Goal: Transaction & Acquisition: Purchase product/service

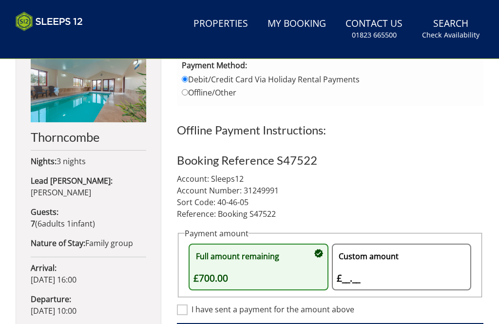
click at [369, 272] on div "Custom amount £__.__ £" at bounding box center [397, 267] width 120 height 37
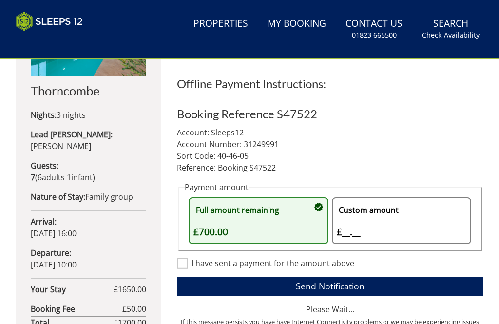
scroll to position [420, 0]
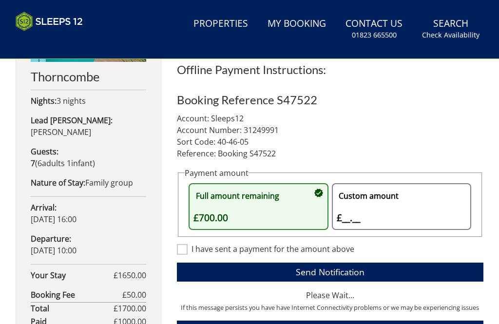
click at [356, 215] on div "Custom amount £__.__ £" at bounding box center [397, 206] width 120 height 37
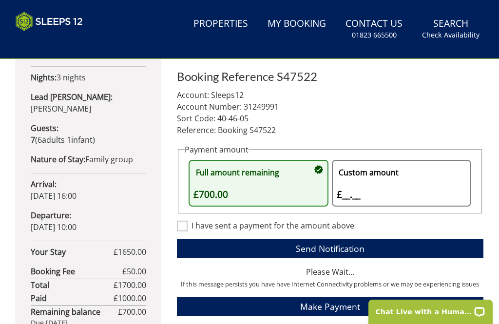
scroll to position [441, 0]
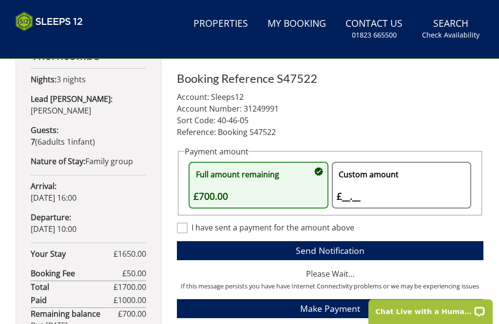
click at [345, 199] on div "Custom amount £__.__ £" at bounding box center [397, 185] width 120 height 37
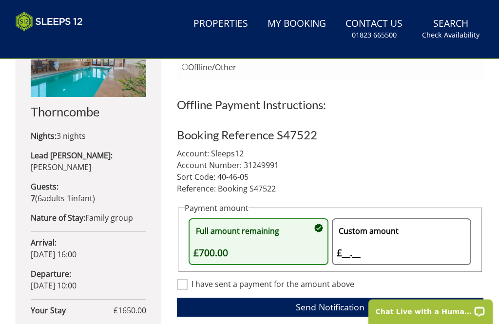
scroll to position [397, 0]
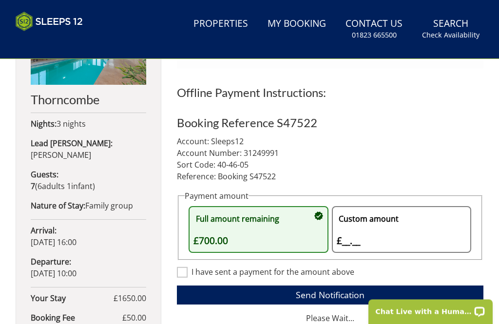
click at [354, 241] on div "Custom amount £__.__ £" at bounding box center [397, 230] width 120 height 37
click at [393, 243] on div "Custom amount £__.__ £" at bounding box center [397, 230] width 120 height 37
click at [350, 240] on div "Custom amount £__.__ £" at bounding box center [397, 230] width 120 height 37
click at [289, 227] on div "Full amount remaining £700.00" at bounding box center [253, 230] width 120 height 37
click at [372, 231] on div "Custom amount £__.__ £" at bounding box center [397, 230] width 120 height 37
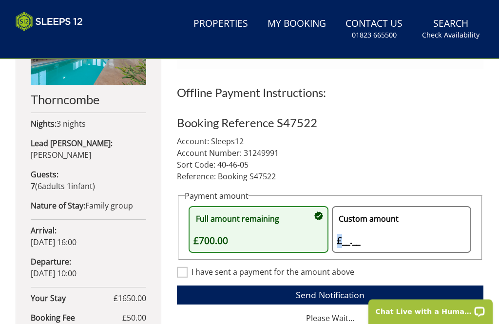
click at [369, 234] on div "Custom amount £__.__ £" at bounding box center [397, 230] width 120 height 37
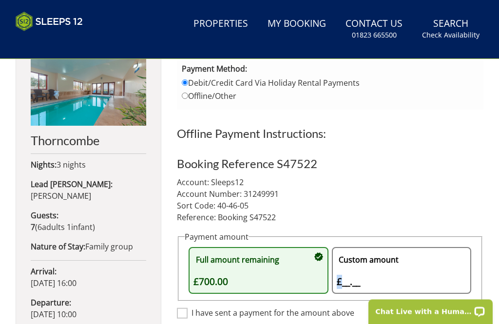
scroll to position [359, 0]
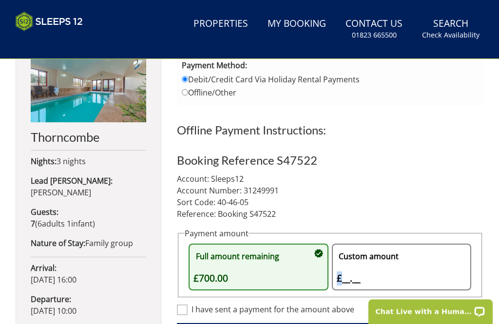
click at [371, 277] on div "Custom amount £__.__ £" at bounding box center [397, 267] width 120 height 37
click at [376, 268] on div "Custom amount £__.__ £" at bounding box center [397, 267] width 120 height 37
click at [366, 273] on div "Custom amount £__.__ £" at bounding box center [397, 267] width 120 height 37
click at [366, 266] on div "Custom amount £__.__ £" at bounding box center [397, 267] width 120 height 37
click at [375, 269] on div "Custom amount £__.__ £" at bounding box center [397, 267] width 120 height 37
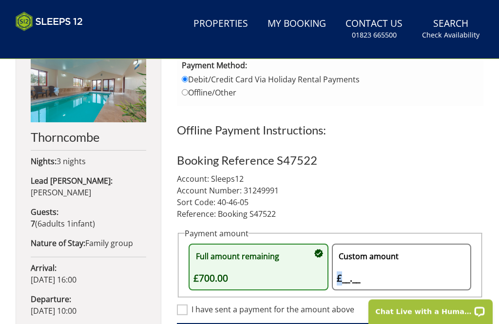
click at [186, 95] on input "Offline/Other" at bounding box center [185, 93] width 6 height 6
radio input "true"
click at [373, 275] on div "Custom amount £__.__ £" at bounding box center [397, 267] width 120 height 37
click at [374, 282] on div "Custom amount £__.__ £" at bounding box center [397, 267] width 120 height 37
click at [193, 79] on label "Debit/Credit Card Via Holiday Rental Payments" at bounding box center [330, 80] width 297 height 9
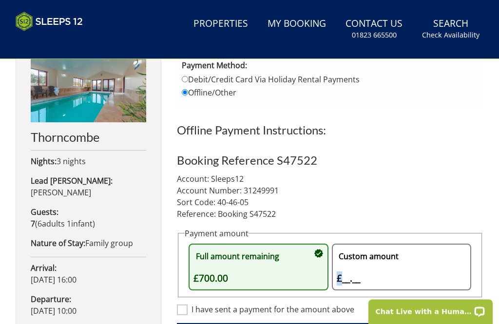
click at [188, 79] on input "Debit/Credit Card Via Holiday Rental Payments" at bounding box center [185, 80] width 6 height 6
radio input "true"
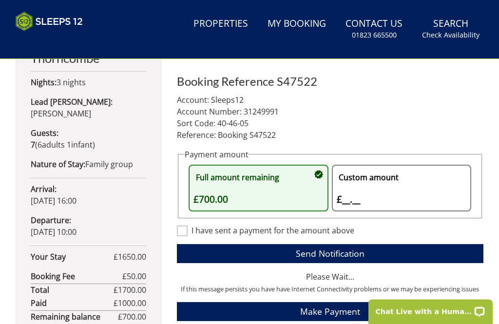
scroll to position [436, 0]
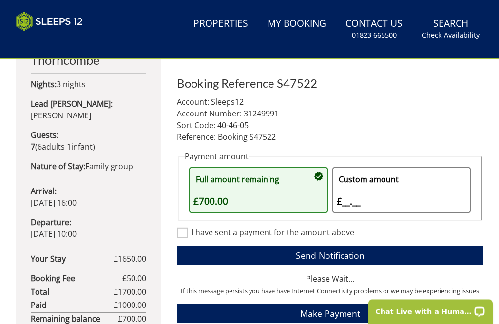
click at [365, 193] on div "Custom amount £__.__ £" at bounding box center [397, 190] width 120 height 37
click at [366, 192] on div "Custom amount £__.__ £" at bounding box center [397, 190] width 120 height 37
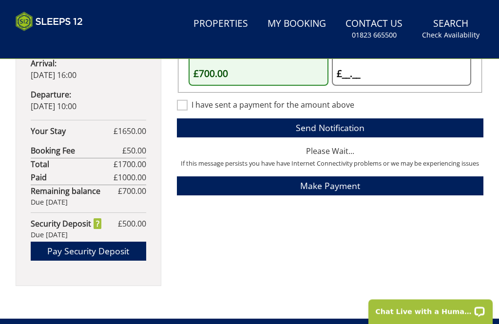
scroll to position [557, 0]
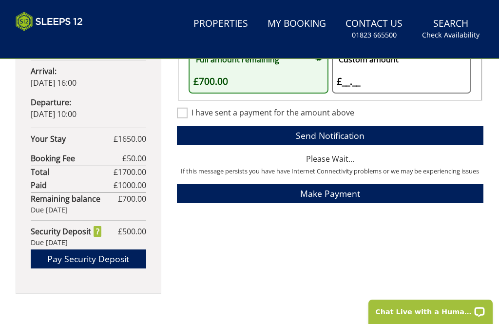
click at [335, 195] on span "Make Payment" at bounding box center [330, 194] width 60 height 12
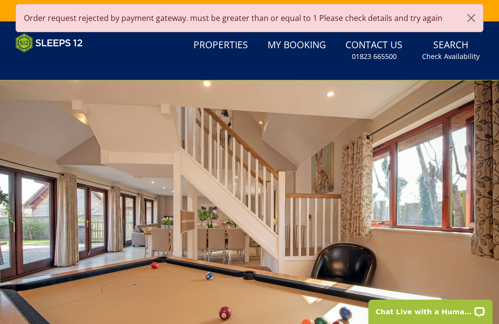
click at [472, 20] on button "button" at bounding box center [471, 17] width 23 height 27
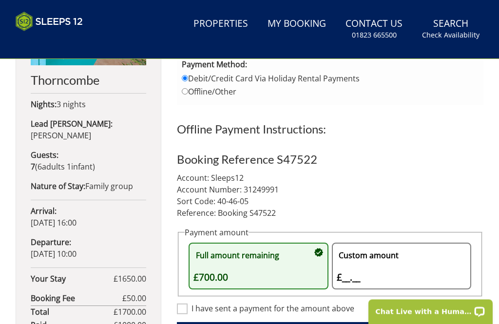
scroll to position [418, 0]
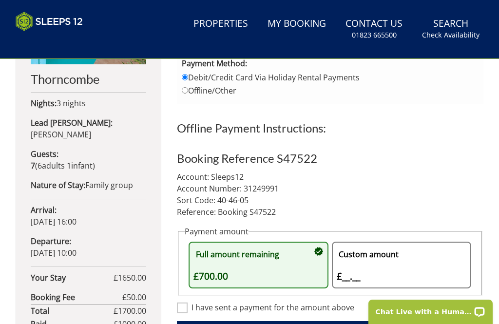
click at [356, 278] on div "Custom amount £__.__ £" at bounding box center [397, 265] width 120 height 37
click at [361, 257] on div "Custom amount £__.__ £" at bounding box center [397, 265] width 120 height 37
click at [362, 272] on div "Custom amount £__.__ £" at bounding box center [397, 265] width 120 height 37
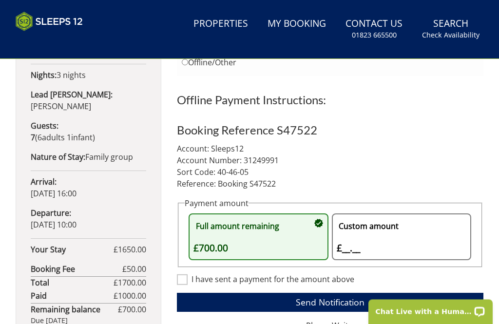
scroll to position [446, 0]
click at [356, 243] on div "Custom amount £__.__ £" at bounding box center [397, 236] width 120 height 37
click at [365, 239] on div "Custom amount £__.__ £" at bounding box center [397, 236] width 120 height 37
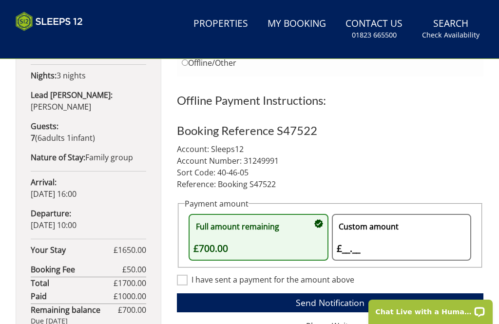
click at [378, 239] on div "Custom amount £__.__ £" at bounding box center [397, 237] width 120 height 37
click at [381, 238] on div "Custom amount £__.__ £" at bounding box center [397, 237] width 120 height 37
click at [377, 249] on div "Custom amount £__.__ £" at bounding box center [397, 237] width 120 height 37
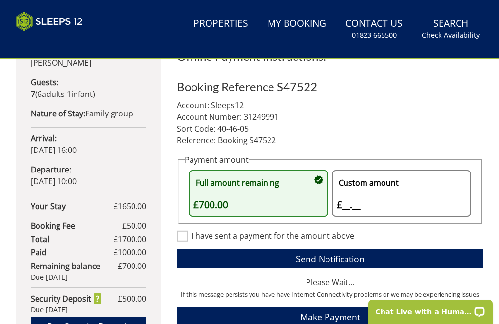
scroll to position [490, 0]
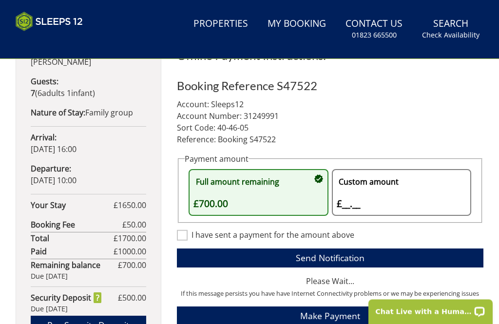
click at [359, 189] on div "Custom amount £__.__ £" at bounding box center [397, 192] width 120 height 37
click at [358, 205] on div "Custom amount £__.__ £" at bounding box center [397, 192] width 120 height 37
click at [358, 199] on div "Custom amount £__.__ £" at bounding box center [397, 192] width 120 height 37
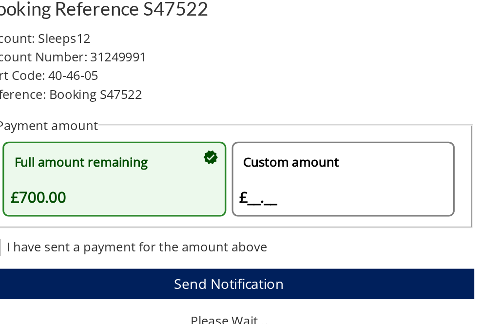
click at [337, 174] on div "Custom amount £__.__ £" at bounding box center [397, 192] width 120 height 37
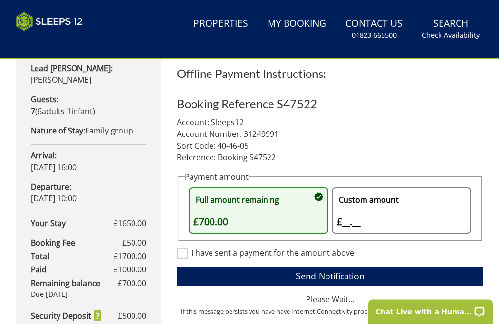
scroll to position [471, 0]
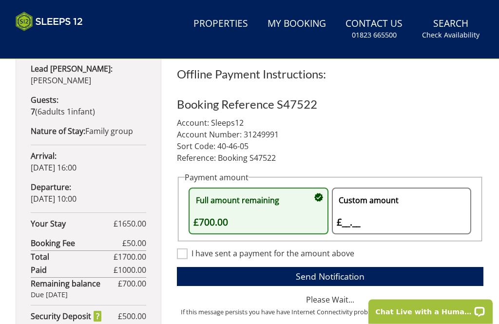
click at [181, 253] on input "I have sent a payment for the amount above" at bounding box center [182, 254] width 11 height 11
checkbox input "true"
click at [323, 275] on span "Send Notification" at bounding box center [330, 276] width 69 height 12
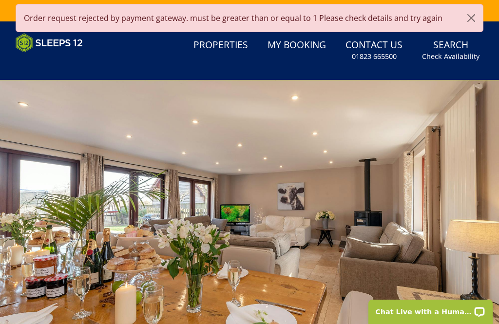
click at [470, 20] on button "button" at bounding box center [471, 17] width 23 height 27
